Goal: Information Seeking & Learning: Learn about a topic

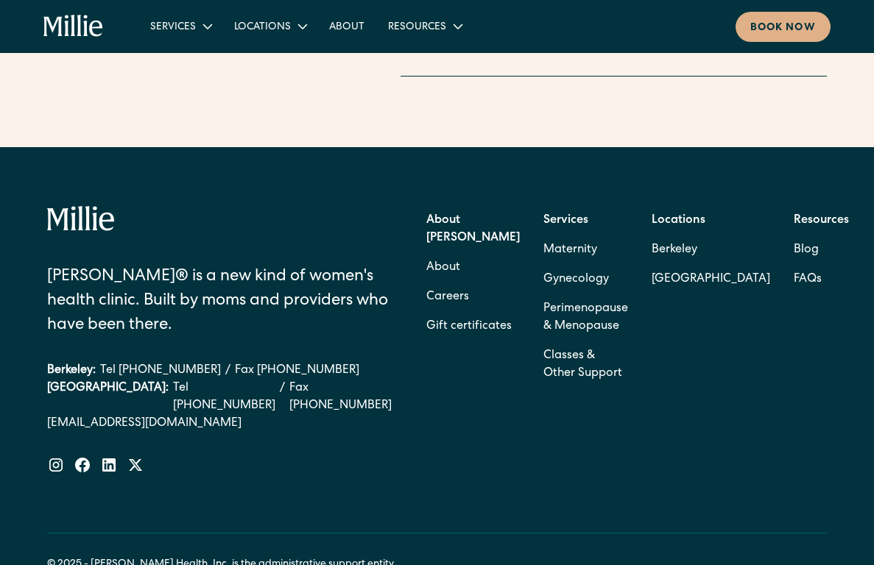
scroll to position [4739, 0]
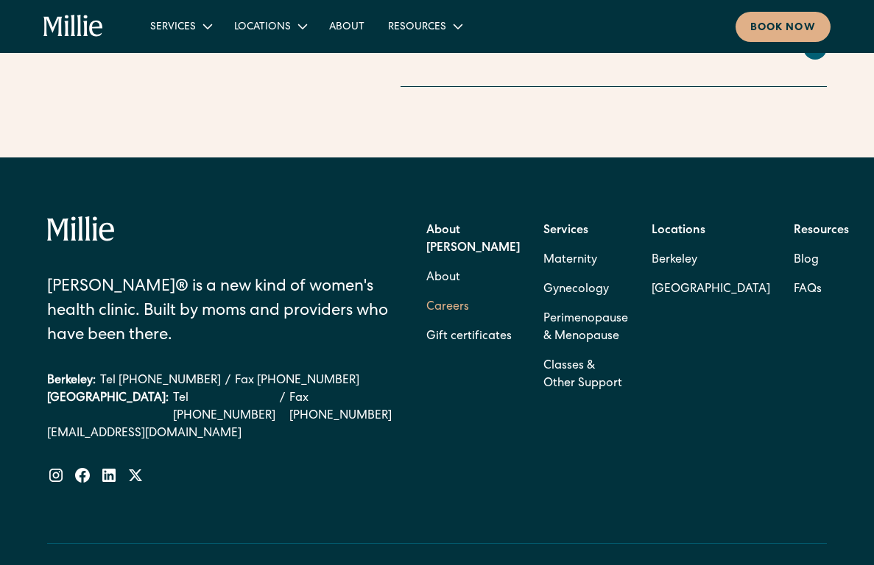
click at [469, 293] on link "Careers" at bounding box center [447, 307] width 43 height 29
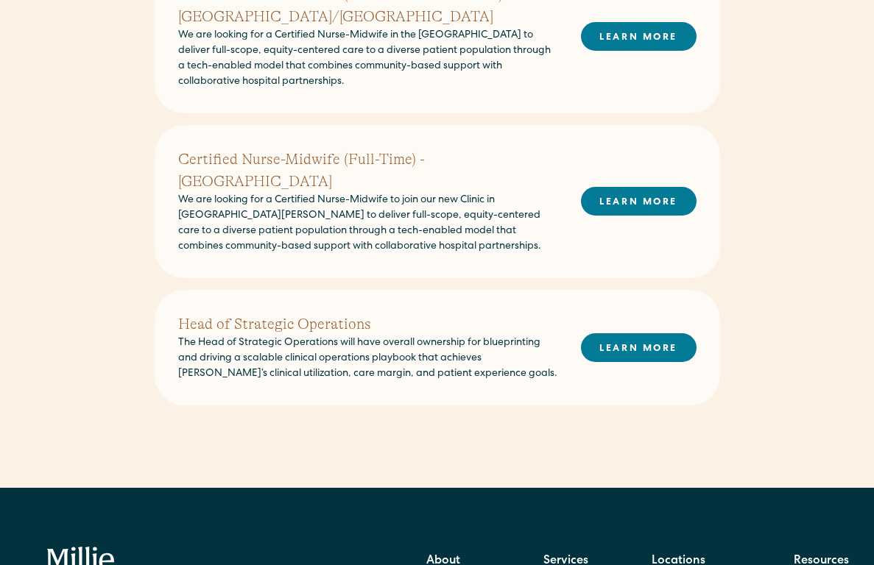
scroll to position [673, 0]
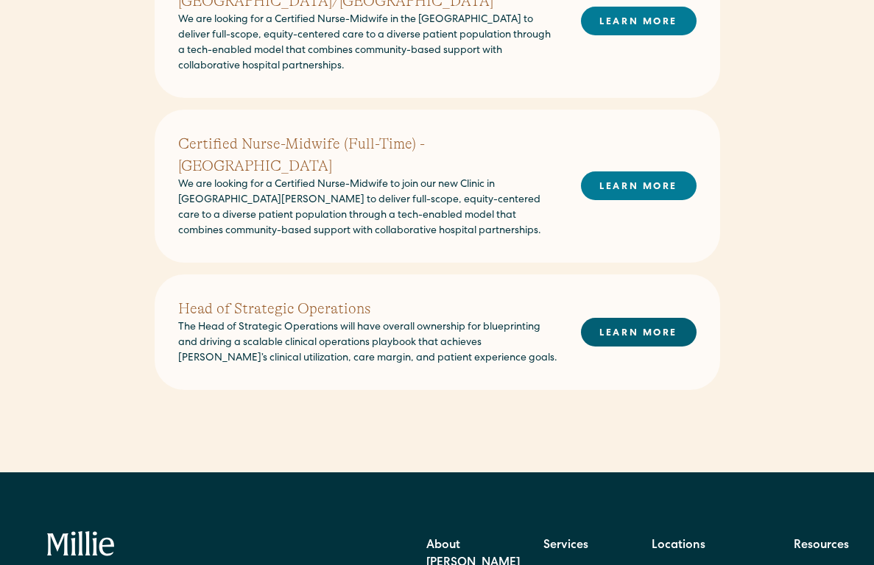
click at [626, 318] on link "LEARN MORE" at bounding box center [639, 332] width 116 height 29
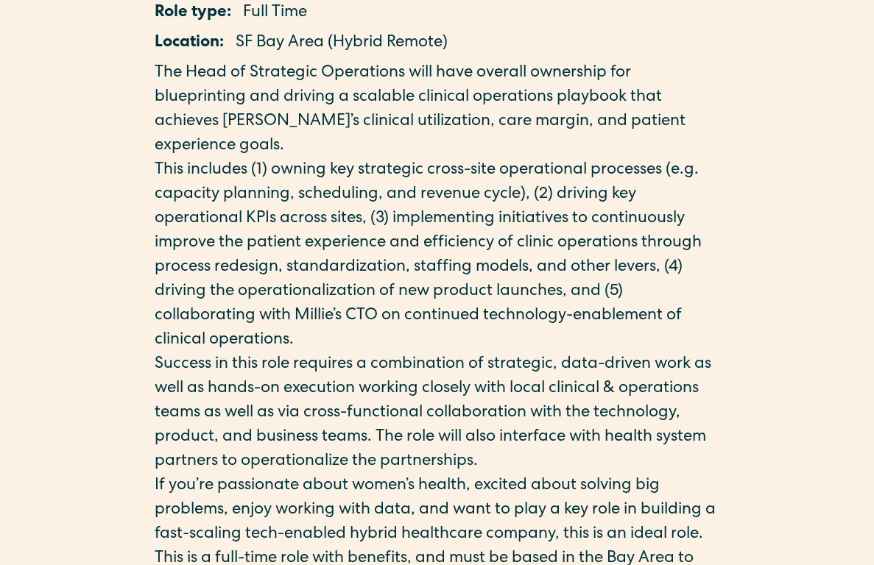
scroll to position [367, 0]
